Goal: Navigation & Orientation: Go to known website

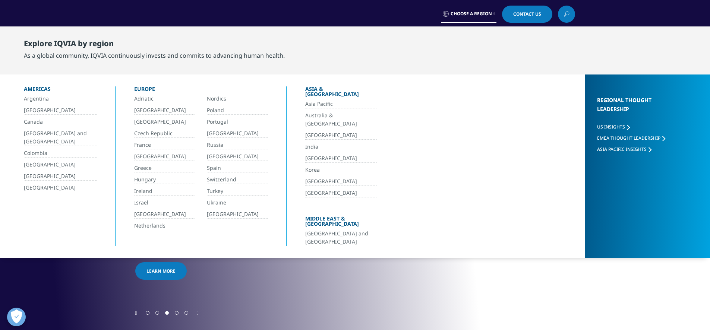
click at [317, 143] on link "India" at bounding box center [341, 147] width 72 height 9
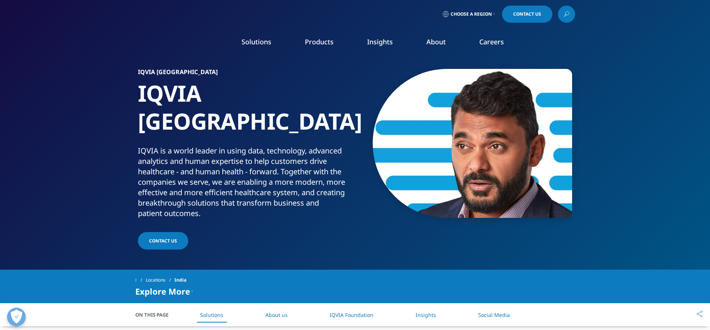
click at [138, 44] on img at bounding box center [165, 44] width 60 height 0
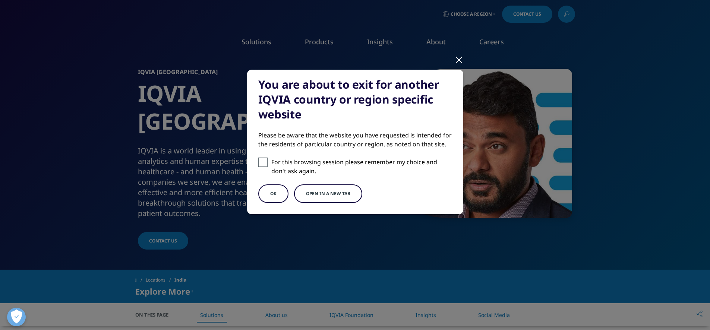
click at [456, 60] on div at bounding box center [459, 59] width 9 height 21
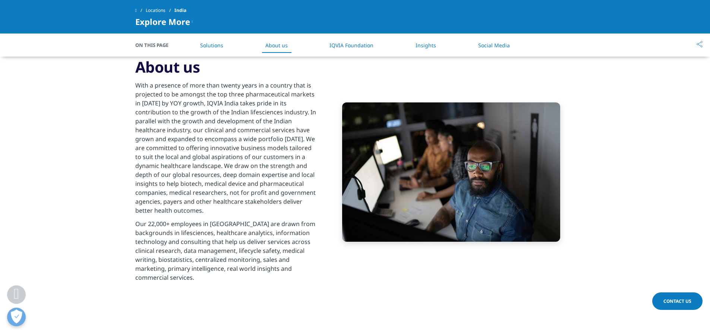
scroll to position [511, 0]
